Goal: Transaction & Acquisition: Subscribe to service/newsletter

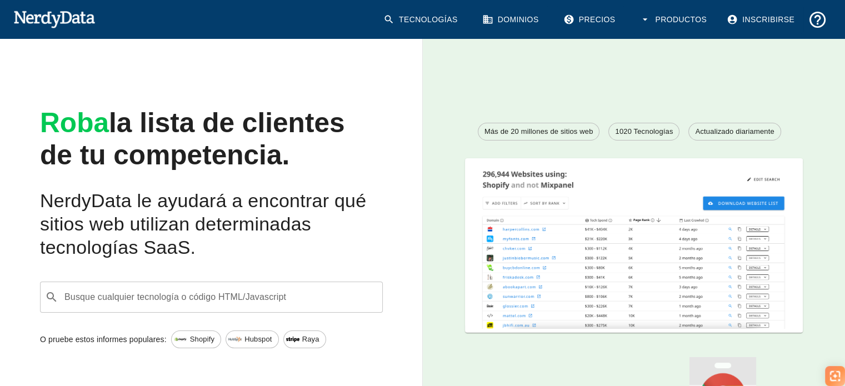
click at [162, 308] on div "​ Busque cualquier tecnología o código HTML/Javascript" at bounding box center [211, 297] width 343 height 31
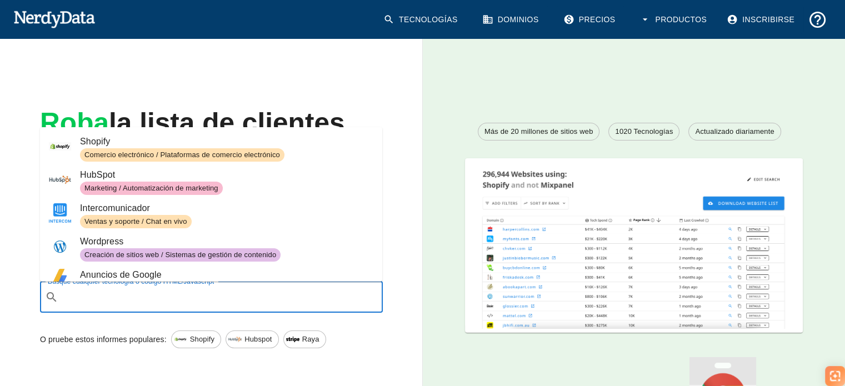
click at [121, 148] on span "Shopify" at bounding box center [226, 141] width 293 height 13
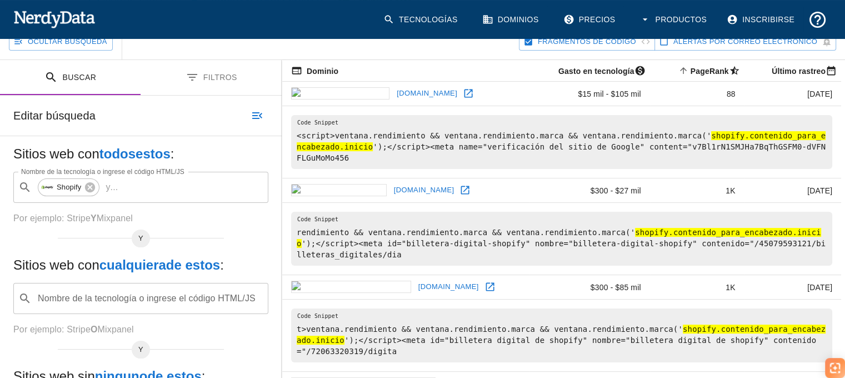
scroll to position [167, 0]
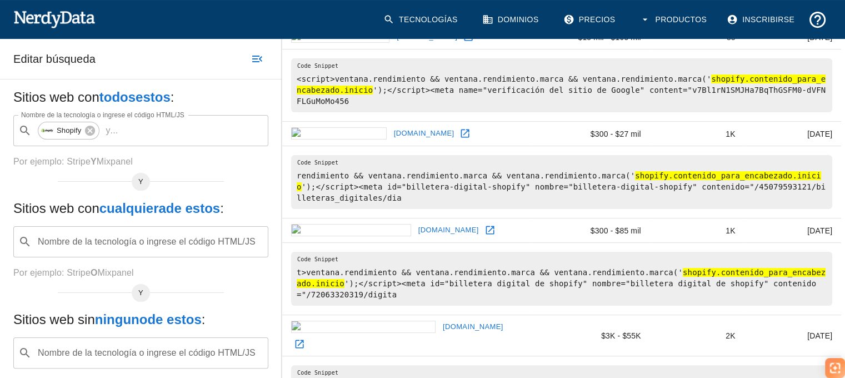
click at [157, 241] on div "Nombre de la tecnología o ingrese el código HTML/JS ​ Nombre de la tecnología o…" at bounding box center [140, 241] width 255 height 31
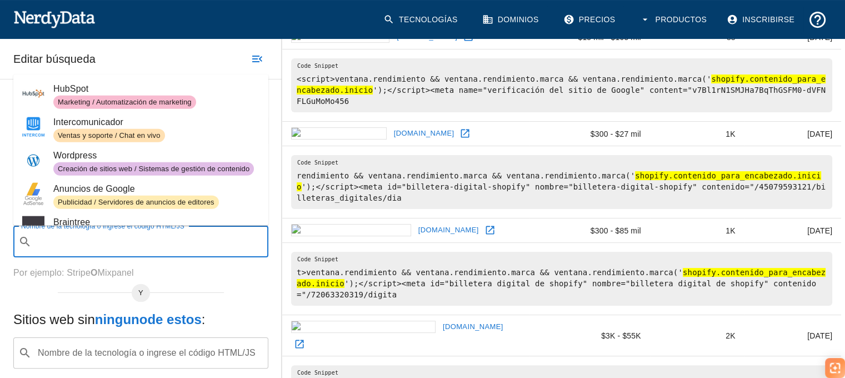
scroll to position [111, 0]
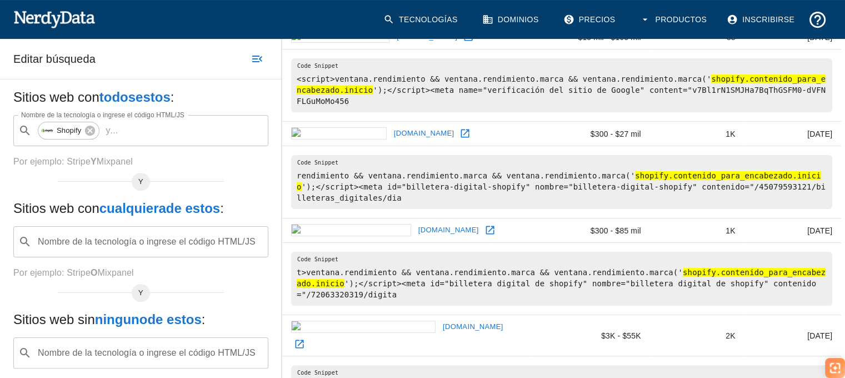
click at [3, 162] on div "Sitios web con todos estos : Nombre de la tecnología o ingrese el código HTML/J…" at bounding box center [141, 248] width 282 height 338
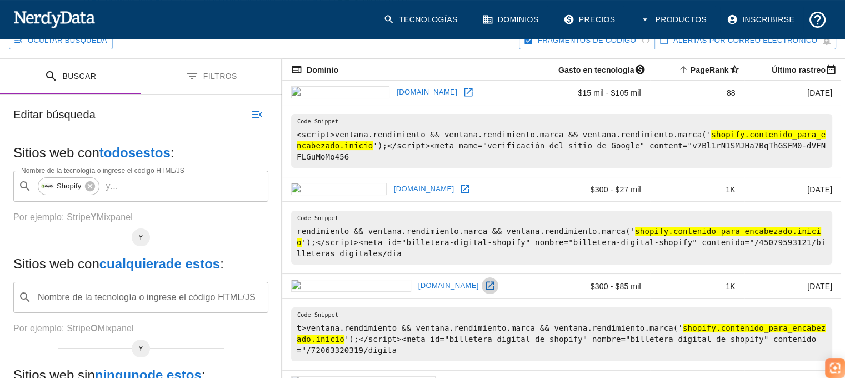
click at [485, 280] on icon at bounding box center [490, 285] width 11 height 11
click at [460, 183] on icon at bounding box center [465, 188] width 11 height 11
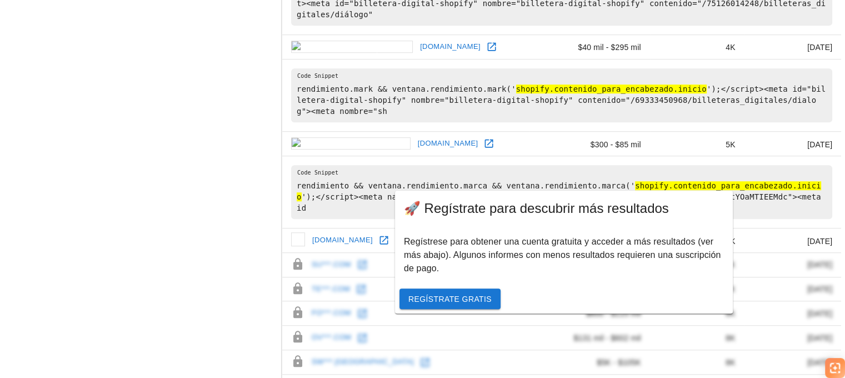
scroll to position [833, 0]
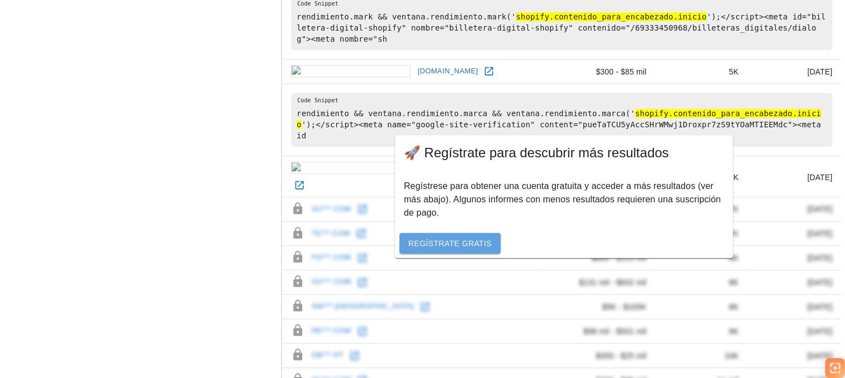
click at [453, 246] on font "Regístrate gratis" at bounding box center [449, 243] width 83 height 9
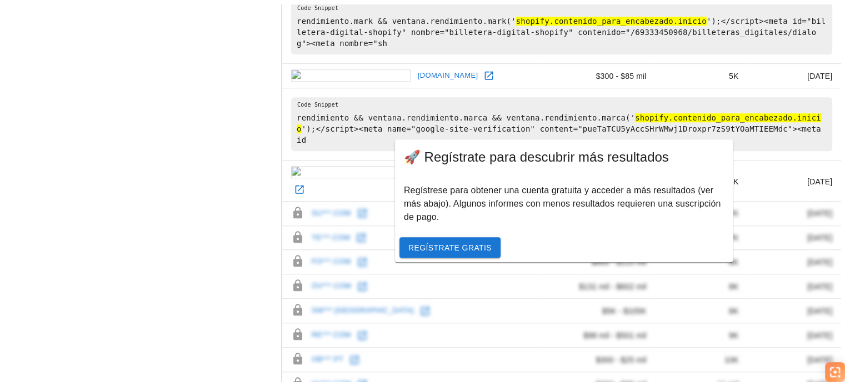
scroll to position [214, 0]
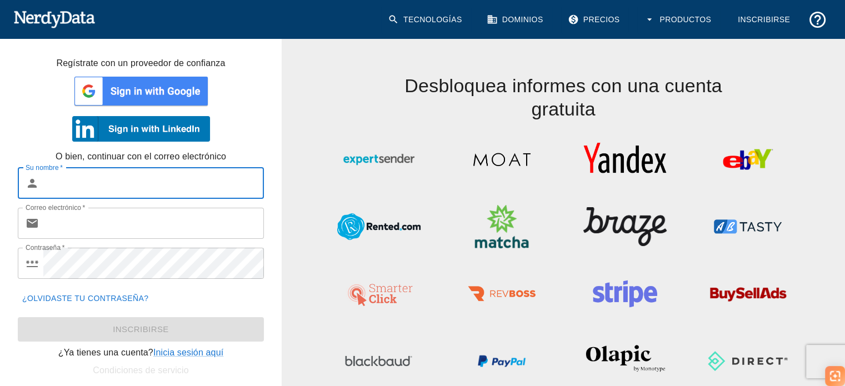
click at [71, 178] on input "Su nombre   *" at bounding box center [153, 183] width 221 height 31
type input "[PERSON_NAME]"
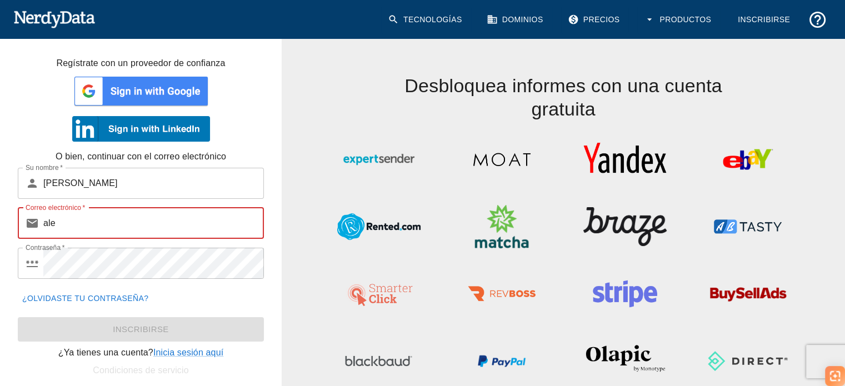
type input "[EMAIL_ADDRESS][DOMAIN_NAME]"
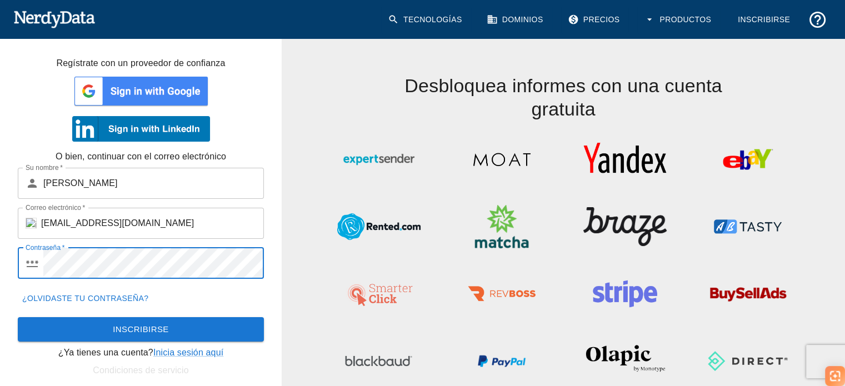
scroll to position [56, 0]
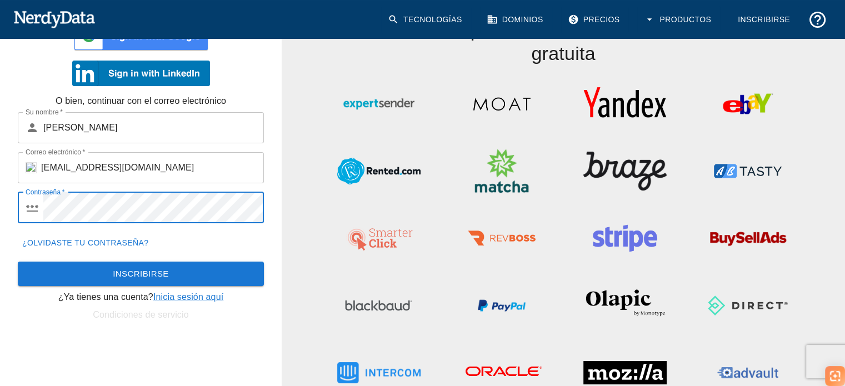
click at [149, 271] on font "Inscribirse" at bounding box center [141, 273] width 56 height 9
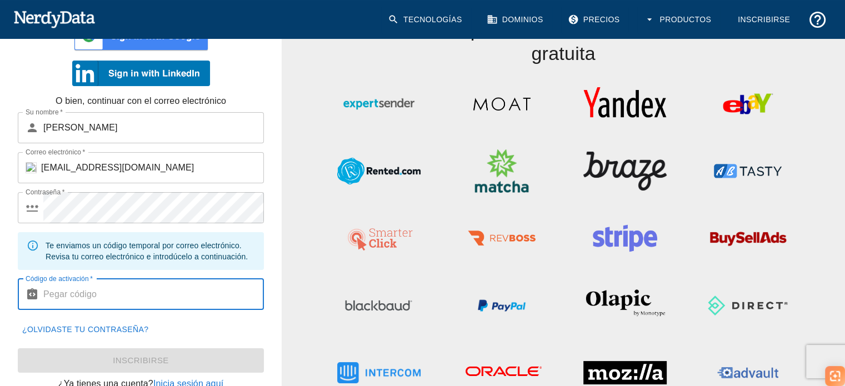
click at [103, 287] on input "Código de activación   *" at bounding box center [153, 294] width 221 height 31
paste input "331311"
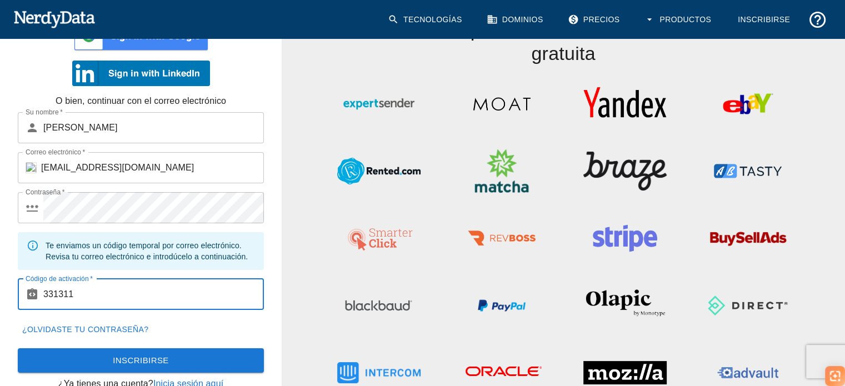
scroll to position [76, 0]
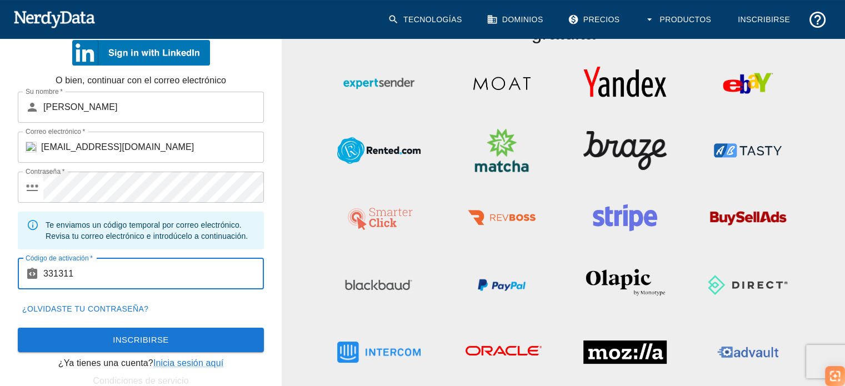
type input "331311"
click at [151, 335] on font "Inscribirse" at bounding box center [141, 339] width 56 height 9
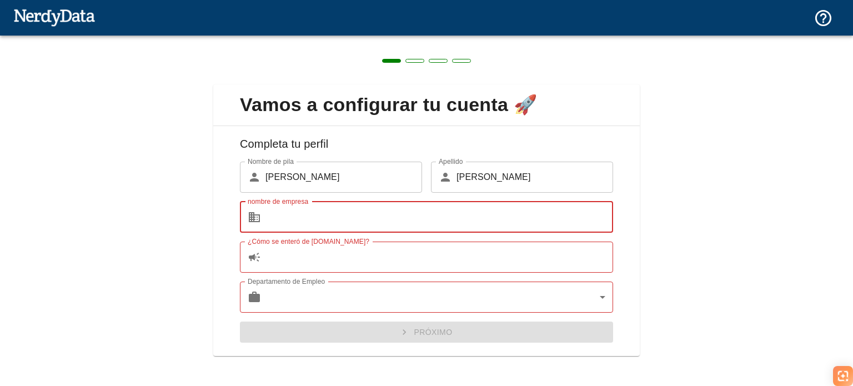
click at [281, 214] on input "nombre de empresa" at bounding box center [440, 217] width 348 height 31
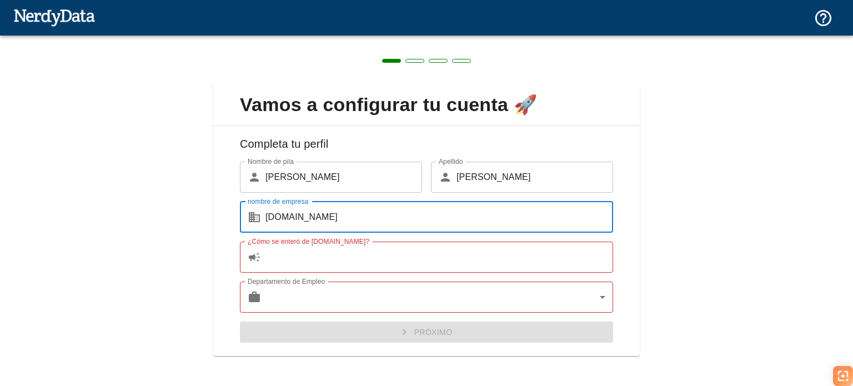
type input "[DOMAIN_NAME]"
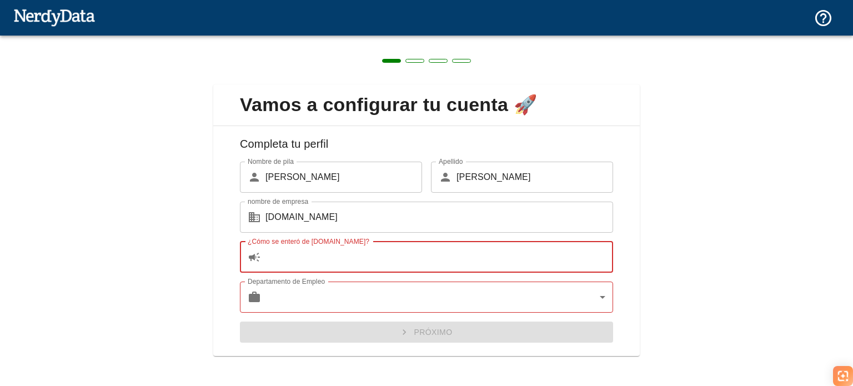
click at [295, 255] on input "¿Cómo se enteró de [DOMAIN_NAME]?" at bounding box center [440, 257] width 348 height 31
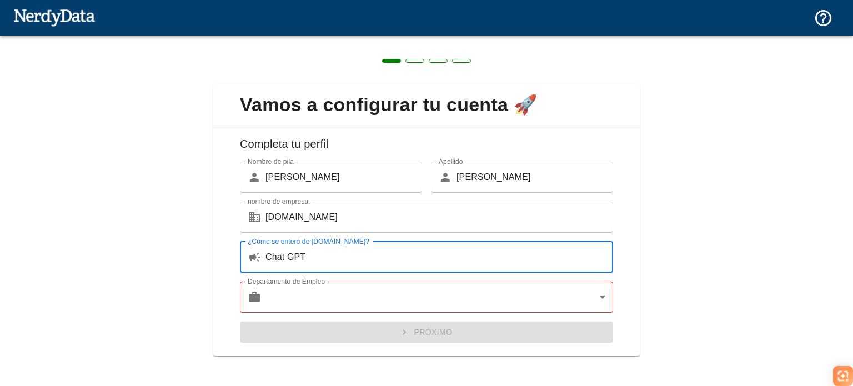
type input "Chat GPT"
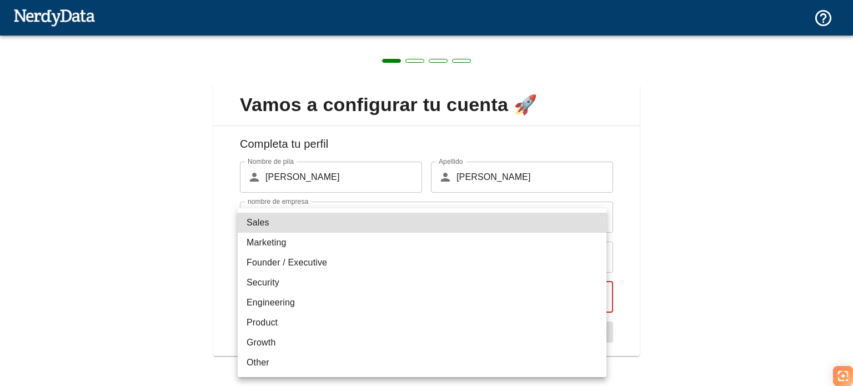
click at [279, 128] on body "Tecnologías Dominios Precios Productos Crear un informe Crear una lista de siti…" at bounding box center [426, 64] width 853 height 128
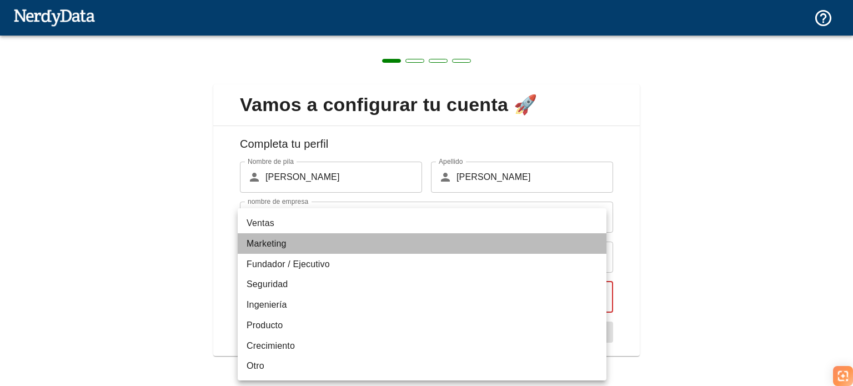
click at [284, 242] on font "Marketing" at bounding box center [267, 243] width 40 height 9
type input "marketing"
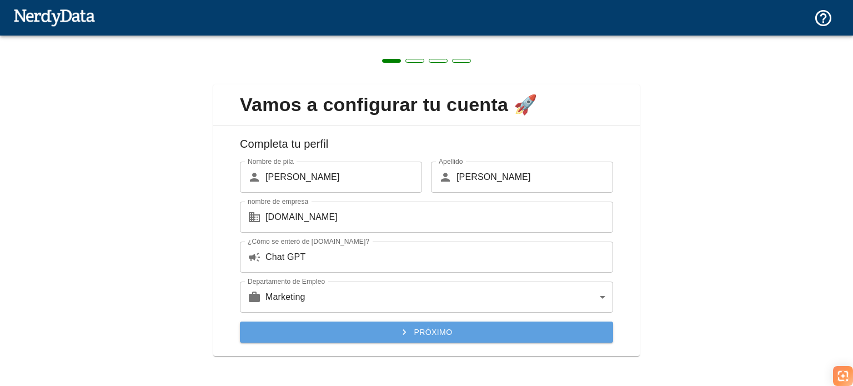
click at [487, 334] on button "Próximo" at bounding box center [426, 332] width 373 height 21
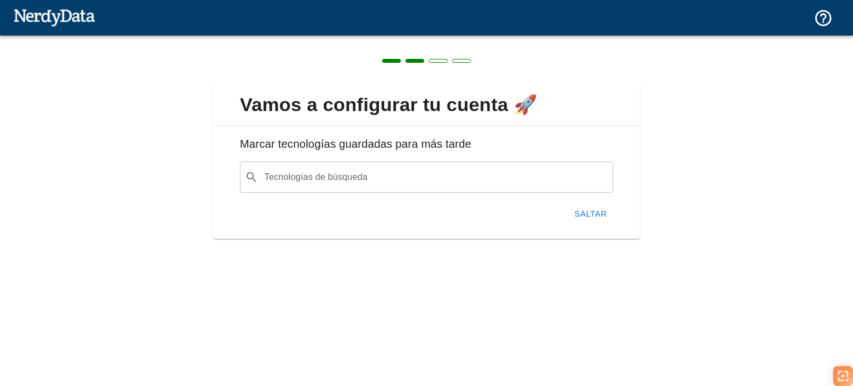
click at [601, 213] on font "Saltar" at bounding box center [591, 213] width 33 height 9
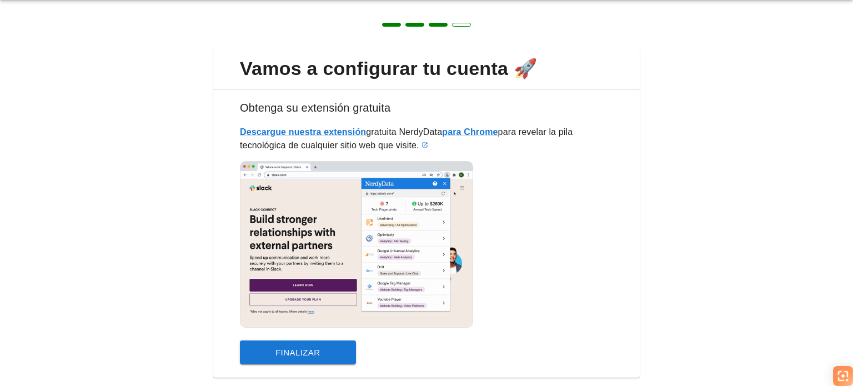
scroll to position [56, 0]
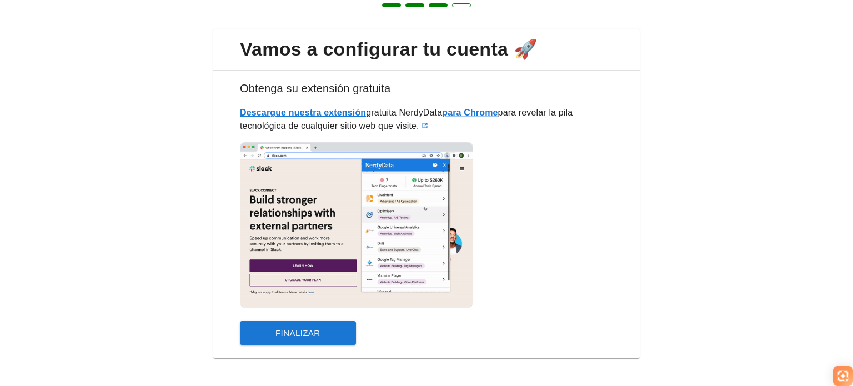
click at [325, 109] on font "Descargue nuestra extensión" at bounding box center [303, 112] width 126 height 9
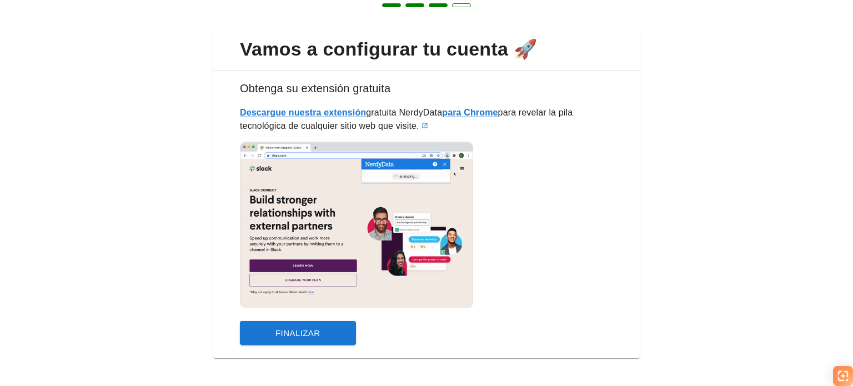
click at [301, 338] on font "Finalizar" at bounding box center [298, 333] width 45 height 15
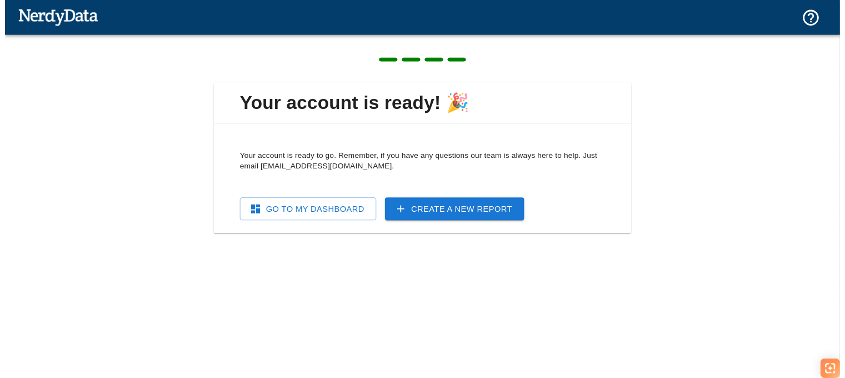
scroll to position [0, 0]
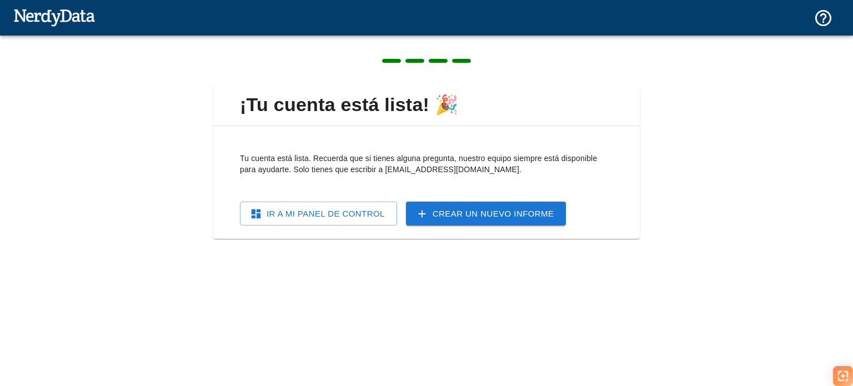
click at [311, 217] on font "Ir a mi panel de control" at bounding box center [326, 213] width 118 height 9
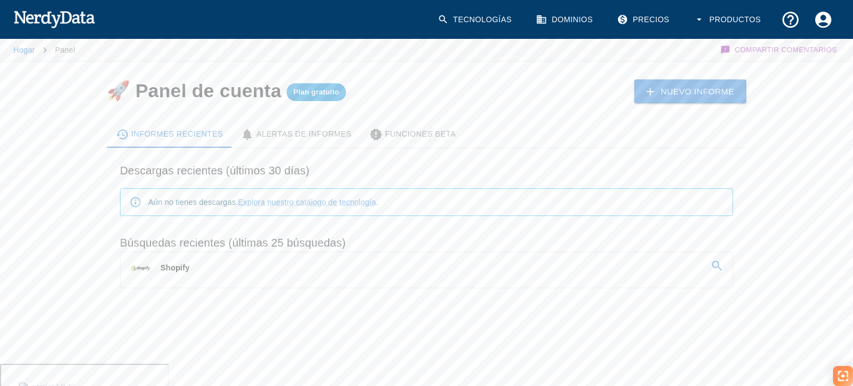
click at [177, 268] on font "Shopify" at bounding box center [175, 267] width 29 height 9
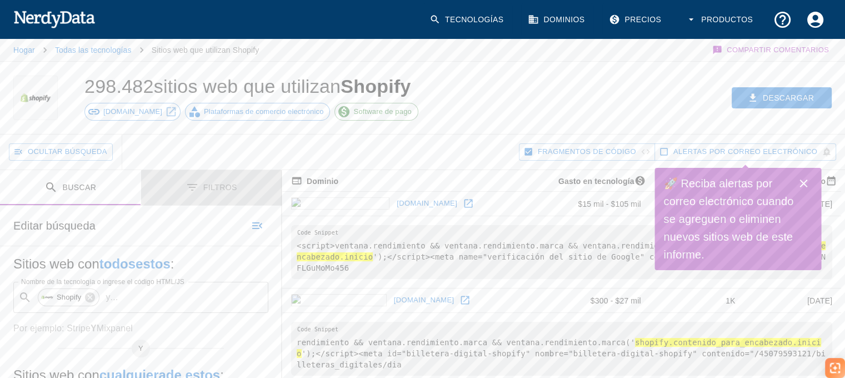
click at [224, 193] on button "Filtros" at bounding box center [211, 187] width 141 height 35
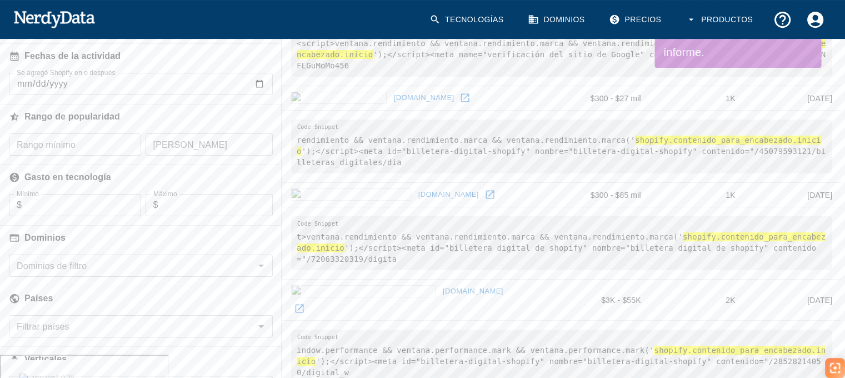
scroll to position [222, 0]
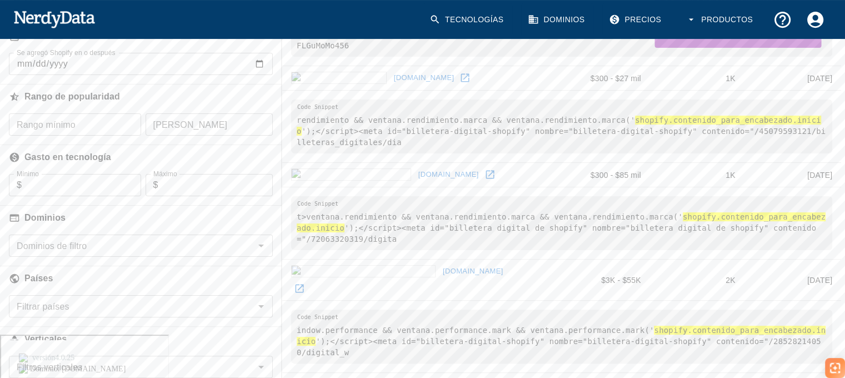
click at [261, 249] on icon "Abierto" at bounding box center [260, 245] width 13 height 13
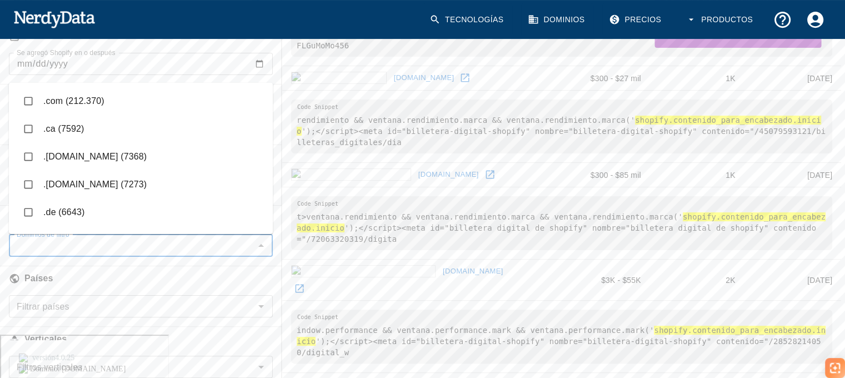
click at [261, 249] on icon "Close" at bounding box center [260, 245] width 13 height 13
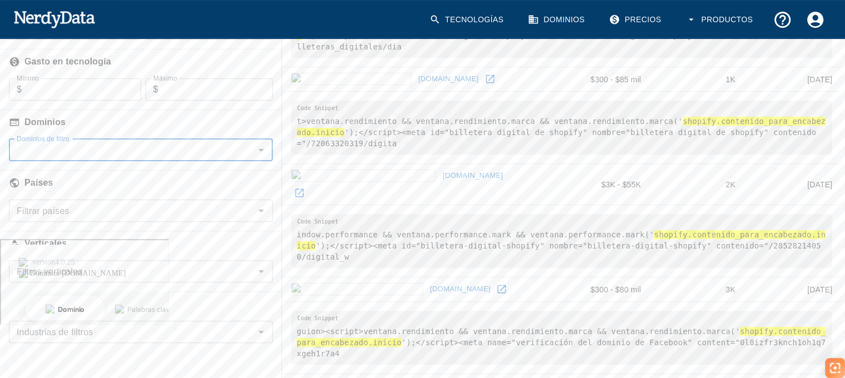
scroll to position [333, 0]
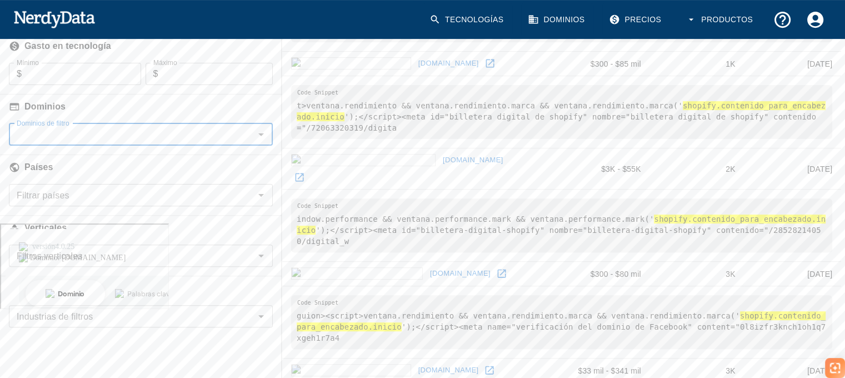
click at [261, 201] on button "Abierto" at bounding box center [261, 195] width 16 height 16
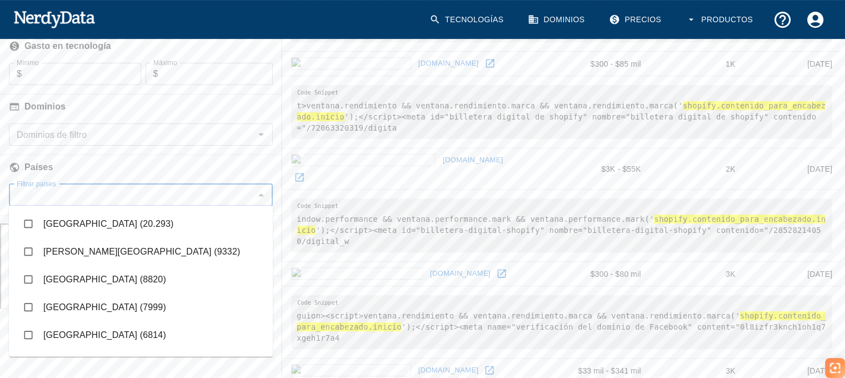
click at [30, 226] on input "checkbox" at bounding box center [28, 223] width 21 height 21
checkbox input "true"
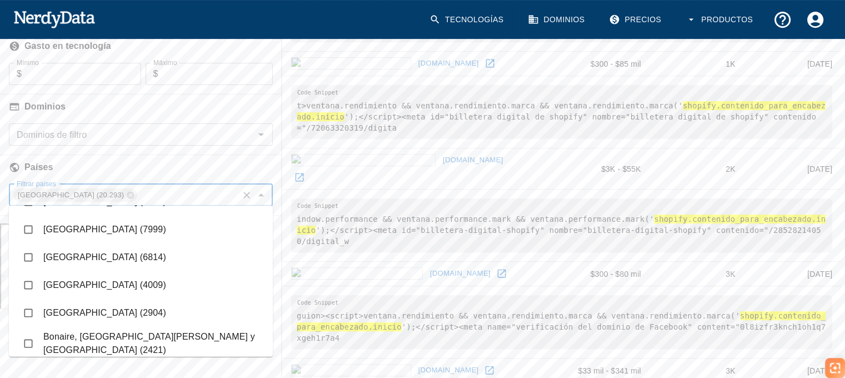
scroll to position [56, 0]
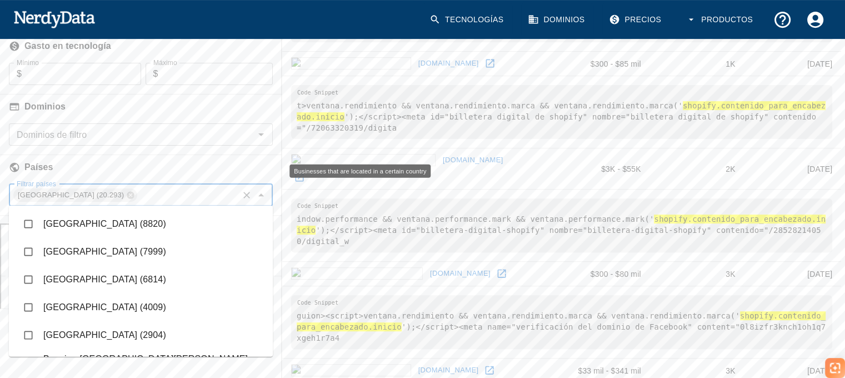
click at [199, 161] on h6 "Países" at bounding box center [141, 167] width 282 height 24
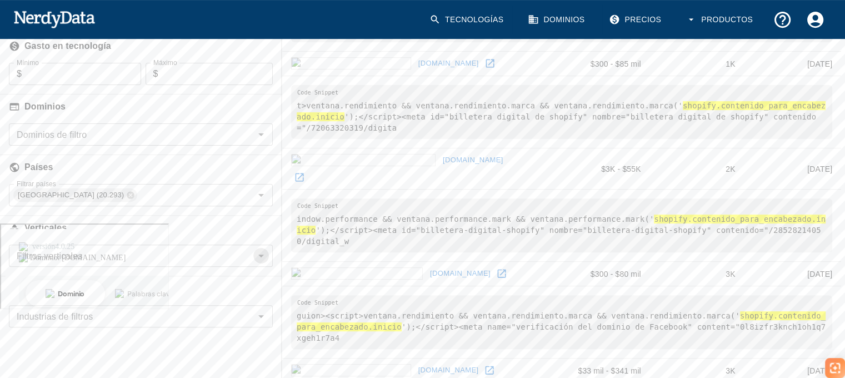
click at [263, 254] on icon "Abierto" at bounding box center [260, 255] width 13 height 13
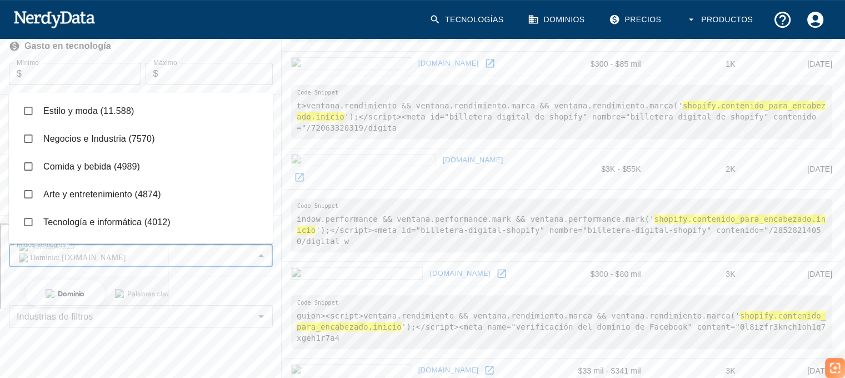
click at [22, 142] on input "checkbox" at bounding box center [28, 138] width 21 height 21
checkbox input "true"
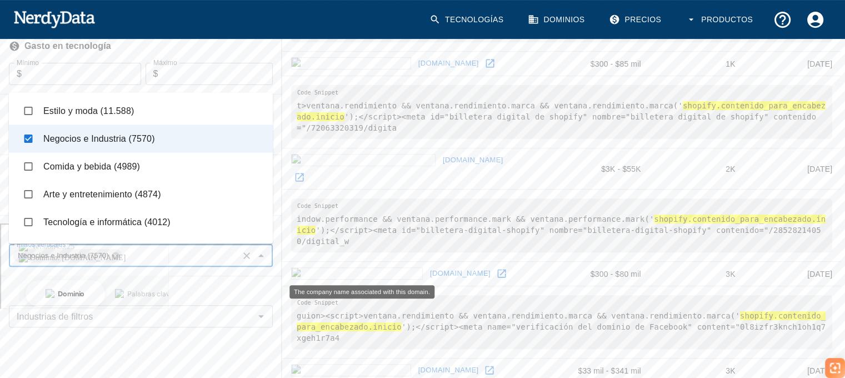
click at [244, 289] on h6 "Industrias" at bounding box center [141, 288] width 282 height 24
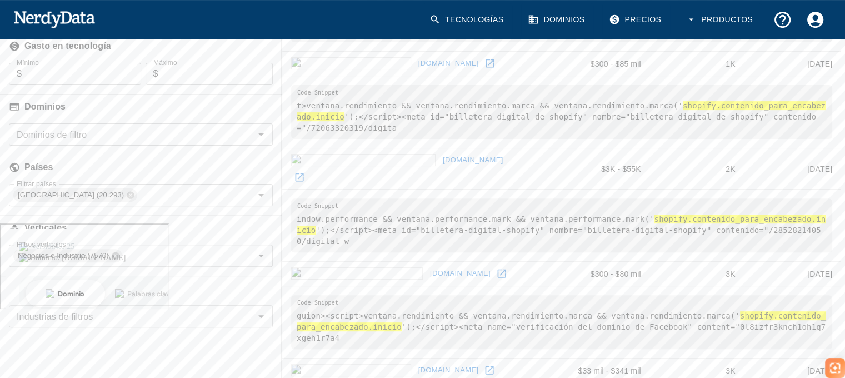
click at [251, 318] on div "Industrias de filtros" at bounding box center [141, 316] width 264 height 22
click at [252, 320] on div "Industrias de filtros" at bounding box center [141, 316] width 264 height 22
click at [257, 312] on icon "Open" at bounding box center [260, 316] width 13 height 13
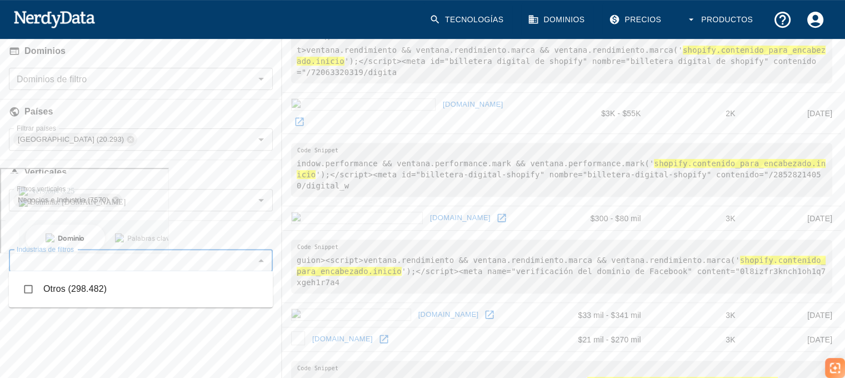
scroll to position [445, 0]
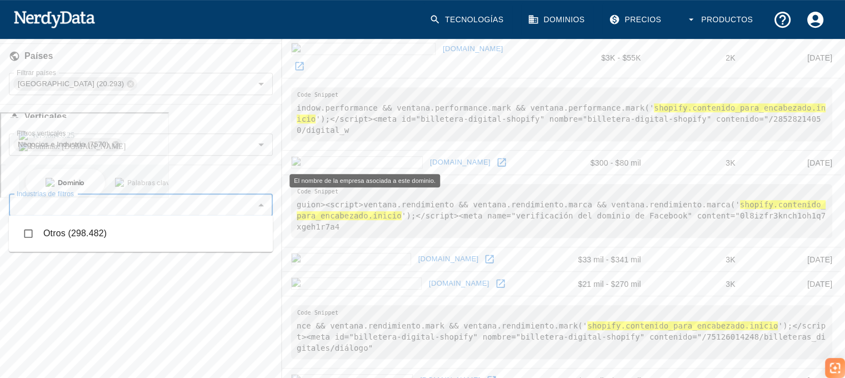
click at [192, 171] on h6 "Industrias" at bounding box center [141, 177] width 282 height 24
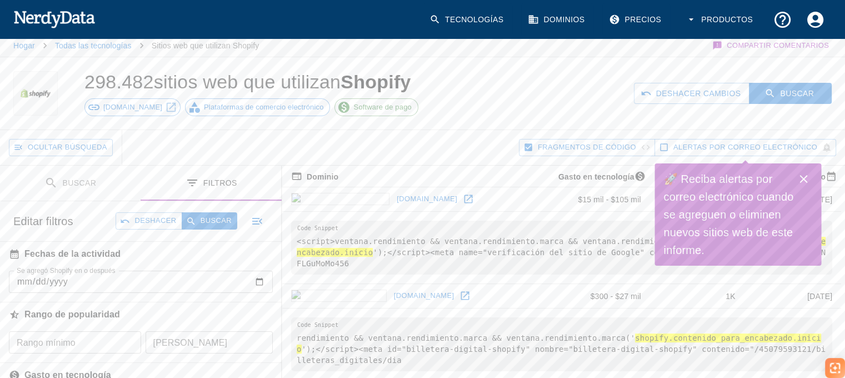
scroll to position [0, 0]
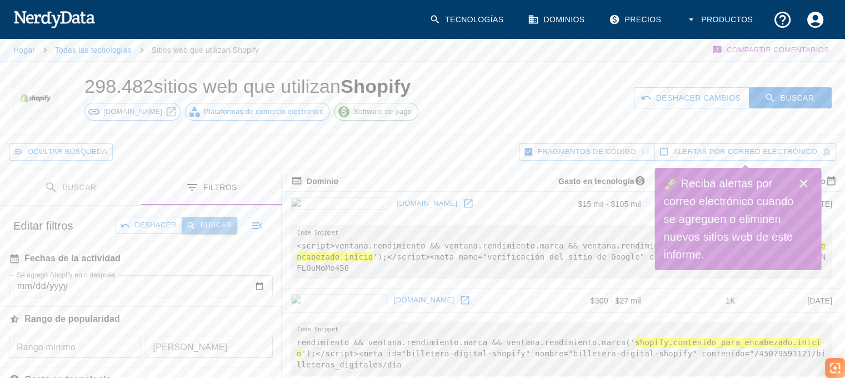
click at [220, 225] on font "Buscar" at bounding box center [216, 225] width 31 height 8
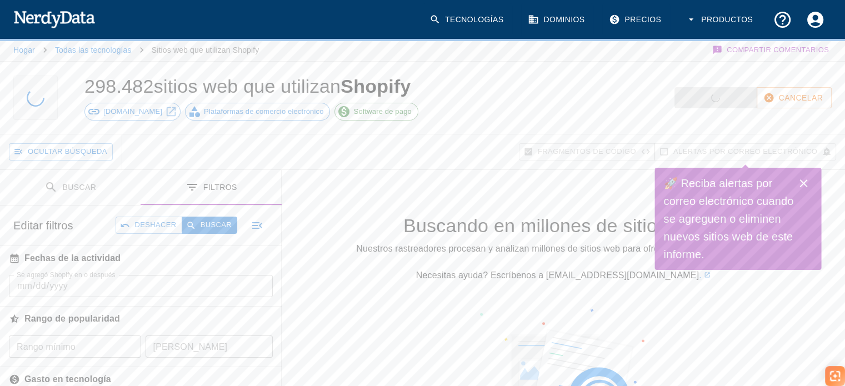
click at [805, 186] on icon "Cerca" at bounding box center [804, 183] width 8 height 8
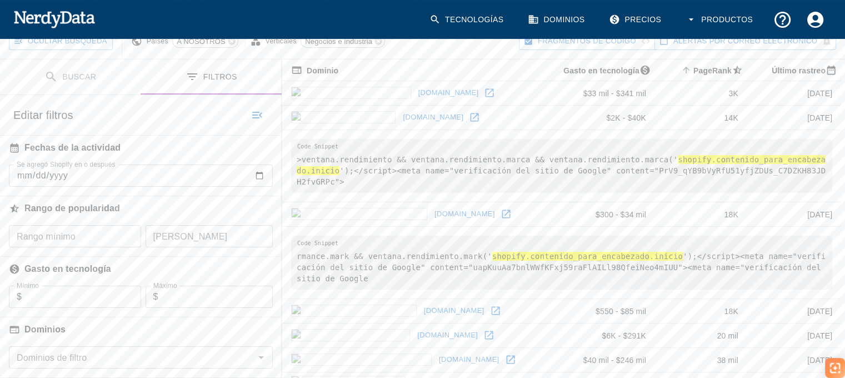
scroll to position [111, 0]
click at [403, 116] on font "[DOMAIN_NAME]" at bounding box center [433, 116] width 61 height 8
click at [403, 115] on font "[DOMAIN_NAME]" at bounding box center [433, 116] width 61 height 8
